Goal: Task Accomplishment & Management: Use online tool/utility

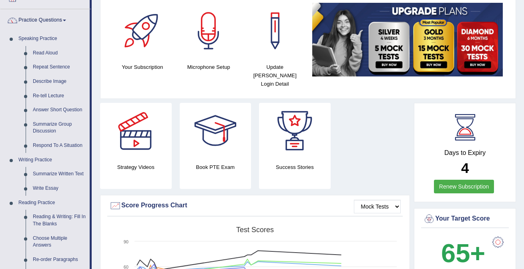
scroll to position [54, 0]
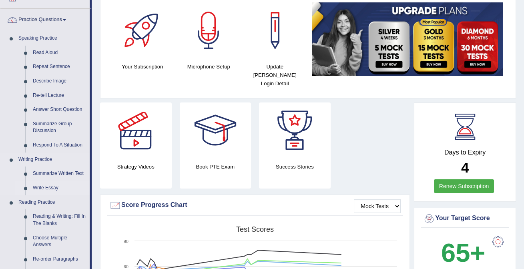
click at [53, 184] on link "Write Essay" at bounding box center [59, 188] width 60 height 14
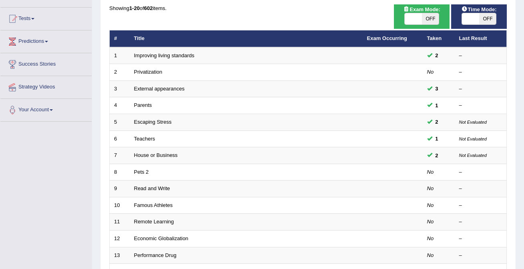
scroll to position [83, 0]
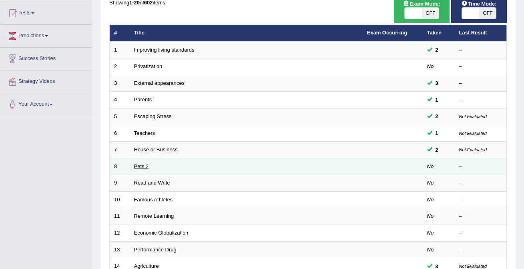
click at [143, 166] on link "Pets 2" at bounding box center [141, 166] width 15 height 6
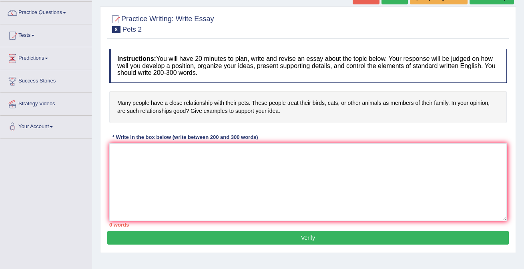
scroll to position [48, 0]
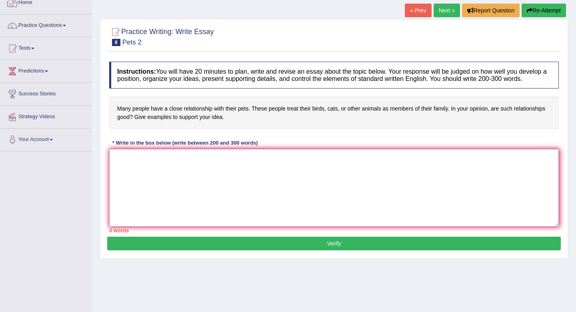
click at [180, 175] on textarea at bounding box center [334, 188] width 450 height 78
click at [167, 182] on textarea at bounding box center [334, 188] width 450 height 78
click at [121, 167] on textarea "In creasing influence of essay topic has had ignited numerous discussion" at bounding box center [334, 188] width 450 height 78
drag, startPoint x: 173, startPoint y: 167, endPoint x: 200, endPoint y: 169, distance: 27.7
click at [201, 169] on textarea "Increasing influence of essay topic has had ignited numerous discussion" at bounding box center [334, 188] width 450 height 78
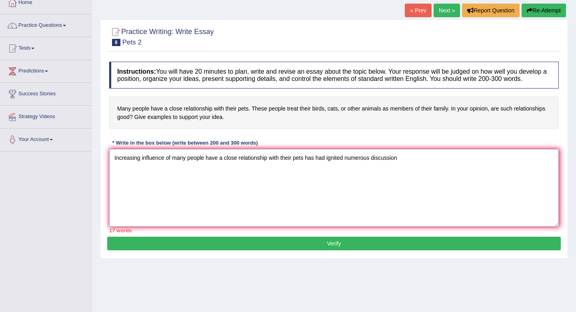
click at [402, 166] on textarea "Increasing influence of many people have a close relationship with their pets h…" at bounding box center [334, 188] width 450 height 78
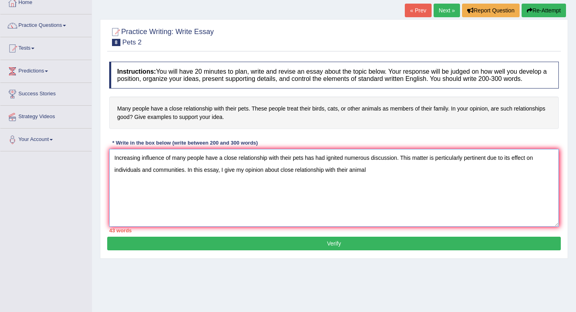
click at [225, 178] on textarea "Increasing influence of many people have a close relationship with their pets h…" at bounding box center [334, 188] width 450 height 78
click at [380, 178] on textarea "Increasing influence of many people have a close relationship with their pets h…" at bounding box center [334, 188] width 450 height 78
drag, startPoint x: 199, startPoint y: 203, endPoint x: 225, endPoint y: 203, distance: 25.6
click at [225, 203] on textarea "Increasing influence of many people have a close relationship with their pets h…" at bounding box center [334, 188] width 450 height 78
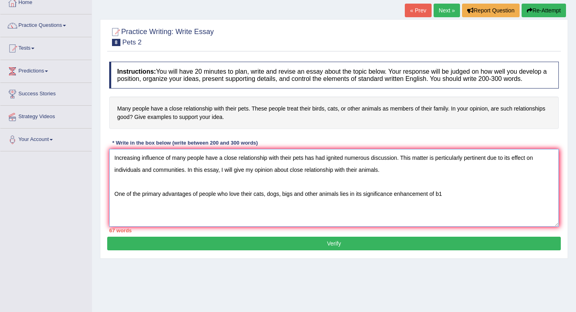
click at [445, 202] on textarea "Increasing influence of many people have a close relationship with their pets h…" at bounding box center [334, 188] width 450 height 78
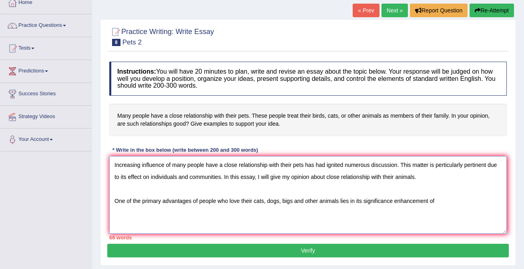
click at [439, 202] on textarea "Increasing influence of many people have a close relationship with their pets h…" at bounding box center [308, 195] width 398 height 78
drag, startPoint x: 439, startPoint y: 201, endPoint x: 473, endPoint y: 204, distance: 34.2
click at [473, 204] on textarea "Increasing influence of many people have a close relationship with their pets h…" at bounding box center [308, 195] width 398 height 78
click at [439, 202] on textarea "Increasing influence of many people have a close relationship with their pets h…" at bounding box center [308, 195] width 398 height 78
click at [482, 204] on textarea "Increasing influence of many people have a close relationship with their pets h…" at bounding box center [308, 195] width 398 height 78
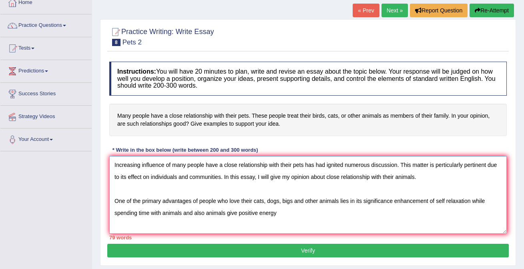
drag, startPoint x: 474, startPoint y: 201, endPoint x: 145, endPoint y: 197, distance: 328.3
click at [145, 197] on textarea "Increasing influence of many people have a close relationship with their pets h…" at bounding box center [308, 195] width 398 height 78
drag, startPoint x: 115, startPoint y: 199, endPoint x: 473, endPoint y: 200, distance: 358.3
click at [473, 200] on textarea "Increasing influence of many people have a close relationship with their pets h…" at bounding box center [308, 195] width 398 height 78
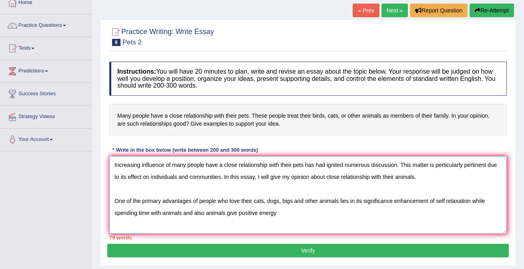
type textarea "Increasing influence of many people have a close relationship with their pets h…"
